Goal: Task Accomplishment & Management: Complete application form

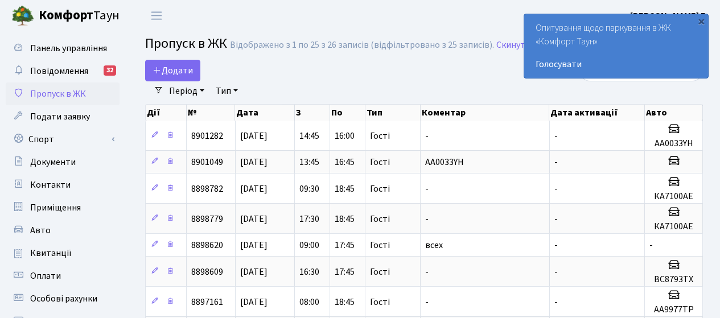
select select "25"
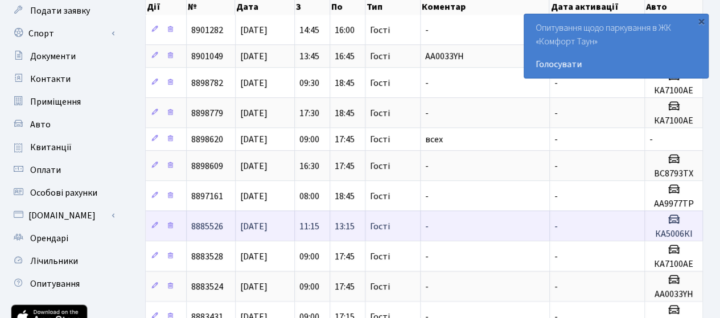
scroll to position [114, 0]
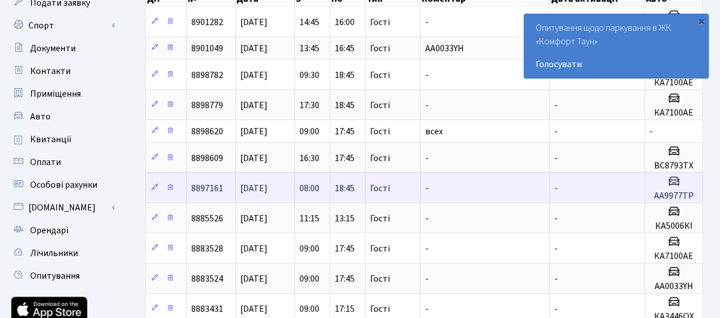
click at [451, 188] on td "-" at bounding box center [485, 187] width 129 height 30
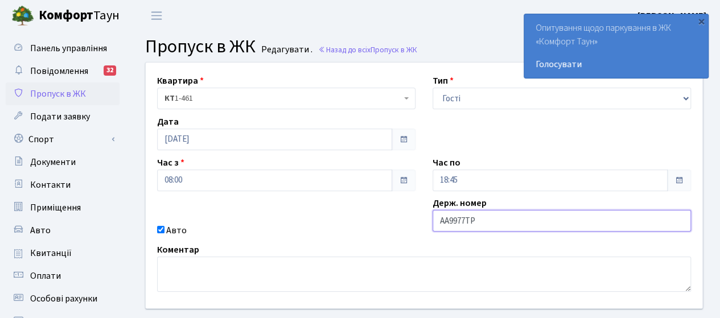
drag, startPoint x: 489, startPoint y: 224, endPoint x: 405, endPoint y: 223, distance: 84.2
click at [405, 223] on div "Квартира <b>КТ</b>&nbsp;&nbsp;&nbsp;&nbsp;1-461 КТ 1-461 Тип - Доставка Таксі Г…" at bounding box center [424, 186] width 574 height 246
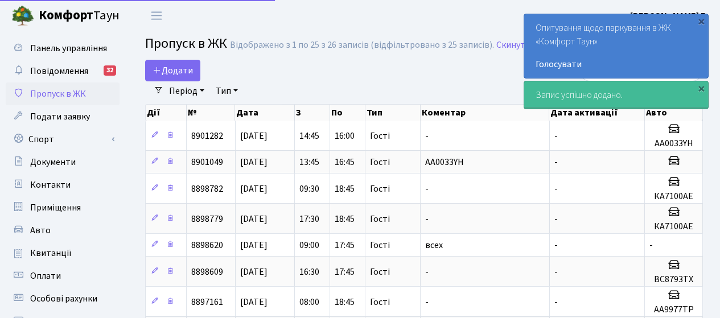
select select "25"
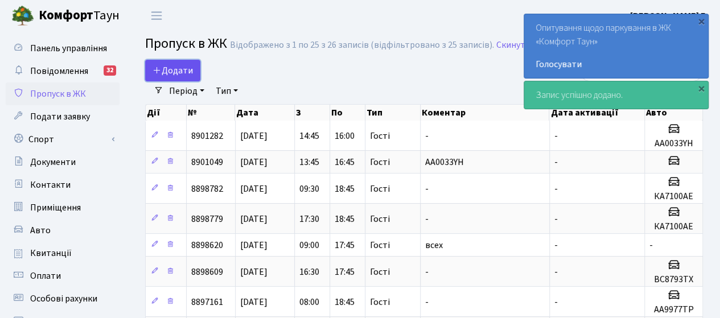
click at [164, 71] on span "Додати" at bounding box center [173, 70] width 40 height 13
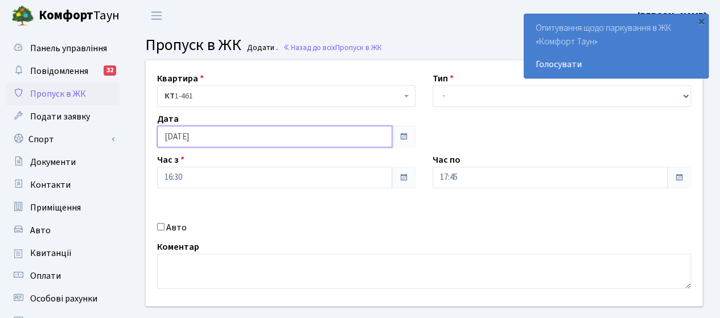
click at [368, 137] on input "[DATE]" at bounding box center [274, 137] width 235 height 22
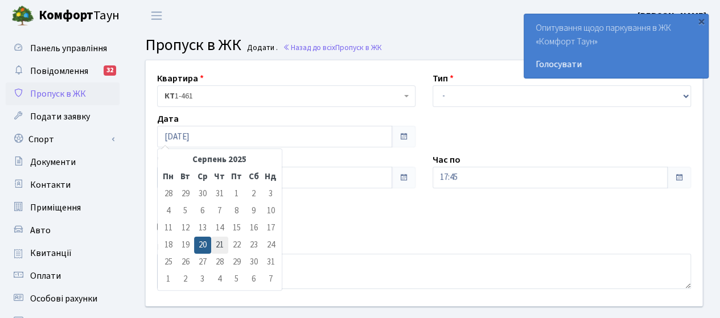
click at [217, 245] on td "21" at bounding box center [219, 245] width 17 height 17
type input "21.08.2025"
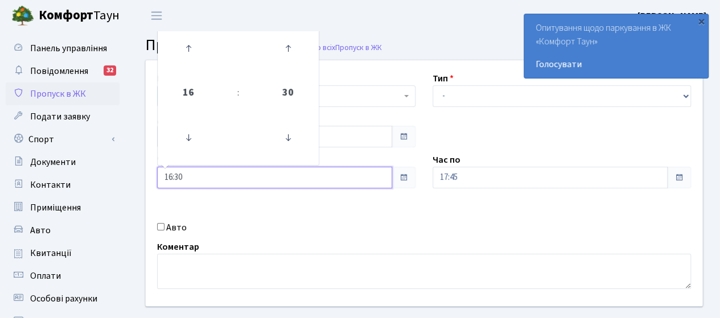
click at [212, 182] on input "16:30" at bounding box center [274, 178] width 235 height 22
click at [192, 146] on icon at bounding box center [188, 137] width 31 height 31
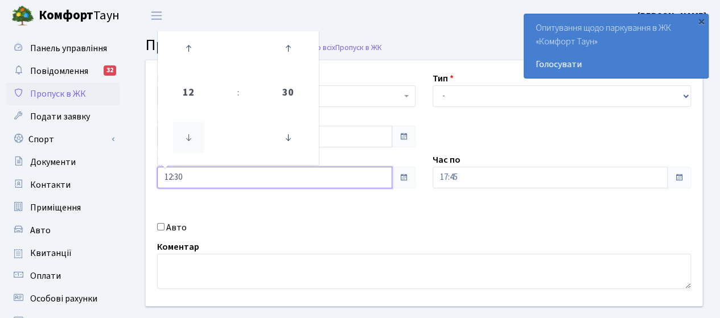
click at [192, 146] on icon at bounding box center [188, 137] width 31 height 31
click at [290, 142] on icon at bounding box center [288, 137] width 31 height 31
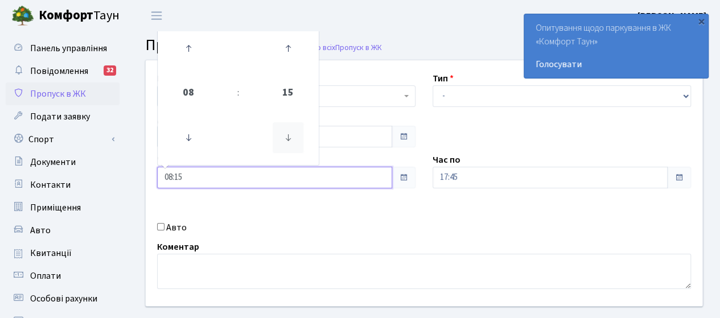
click at [290, 142] on icon at bounding box center [288, 137] width 31 height 31
type input "08:00"
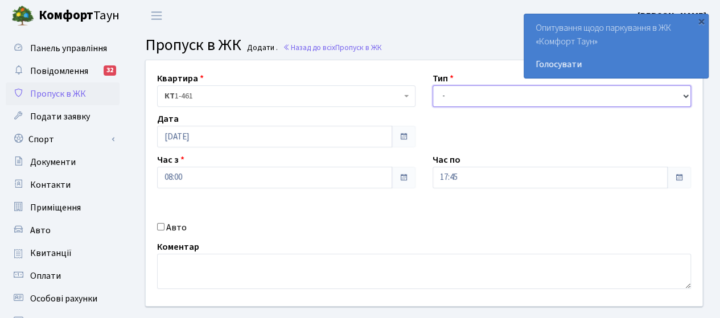
click at [461, 99] on select "- Доставка Таксі Гості Сервіс" at bounding box center [562, 96] width 258 height 22
select select "3"
click at [433, 85] on select "- Доставка Таксі Гості Сервіс" at bounding box center [562, 96] width 258 height 22
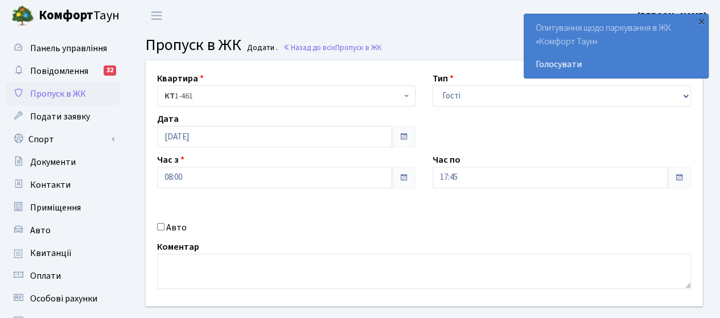
click at [175, 227] on label "Авто" at bounding box center [176, 228] width 20 height 14
click at [164, 227] on input "Авто" at bounding box center [160, 226] width 7 height 7
checkbox input "true"
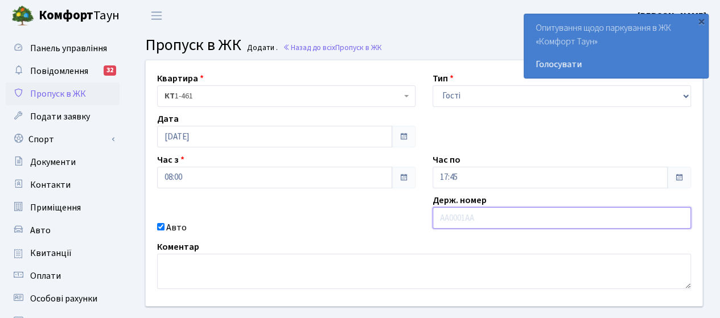
click at [444, 220] on input "text" at bounding box center [562, 218] width 258 height 22
paste input "АА9977ТР"
type input "АА9977ТР"
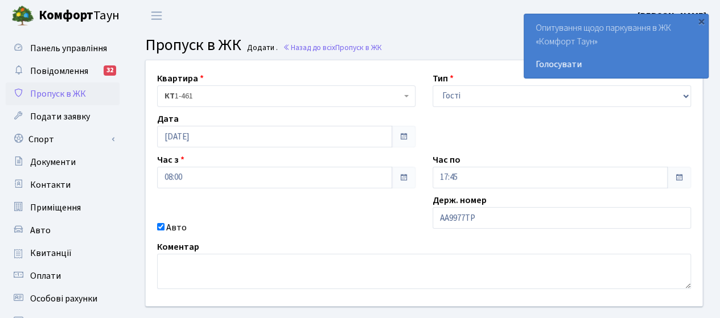
click at [326, 204] on div "Квартира <b>КТ</b>&nbsp;&nbsp;&nbsp;&nbsp;1-461 КТ 1-461 Тип - Доставка Таксі Г…" at bounding box center [424, 183] width 574 height 246
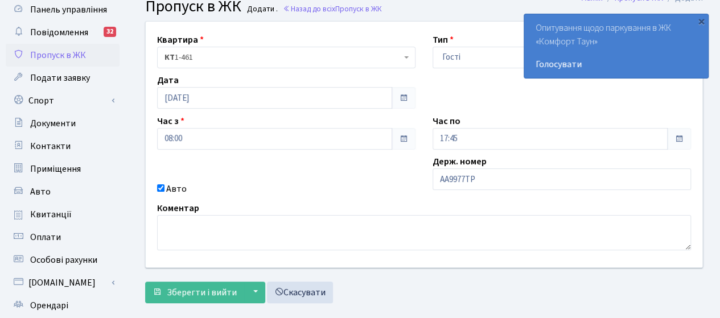
scroll to position [57, 0]
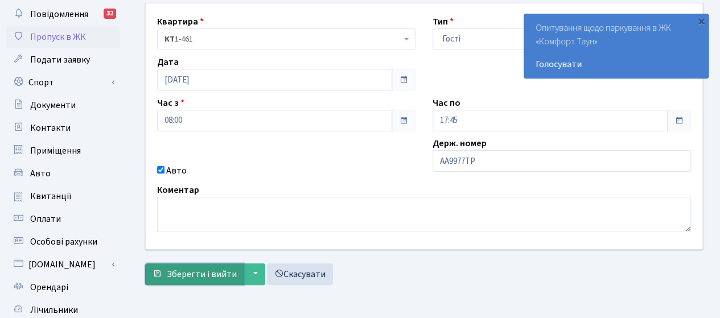
click at [191, 269] on span "Зберегти і вийти" at bounding box center [202, 274] width 70 height 13
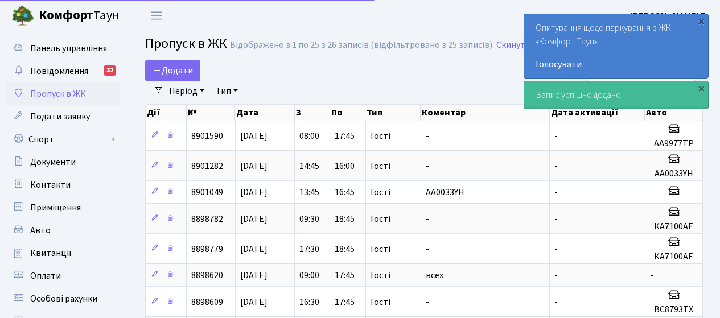
select select "25"
